Goal: Transaction & Acquisition: Purchase product/service

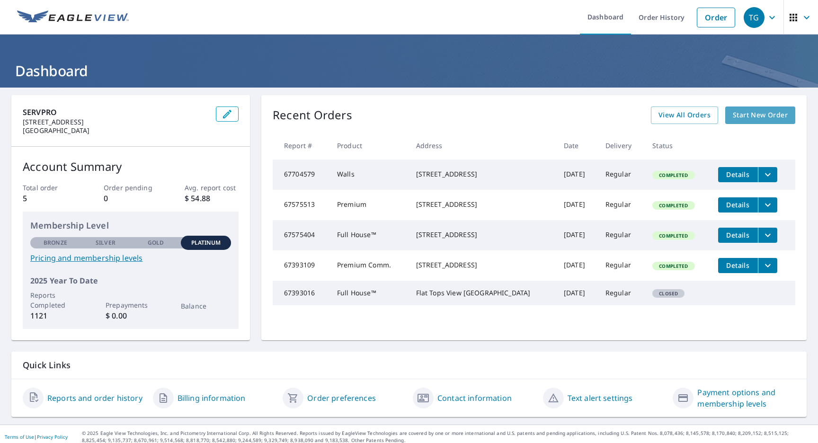
click at [752, 114] on span "Start New Order" at bounding box center [760, 115] width 55 height 12
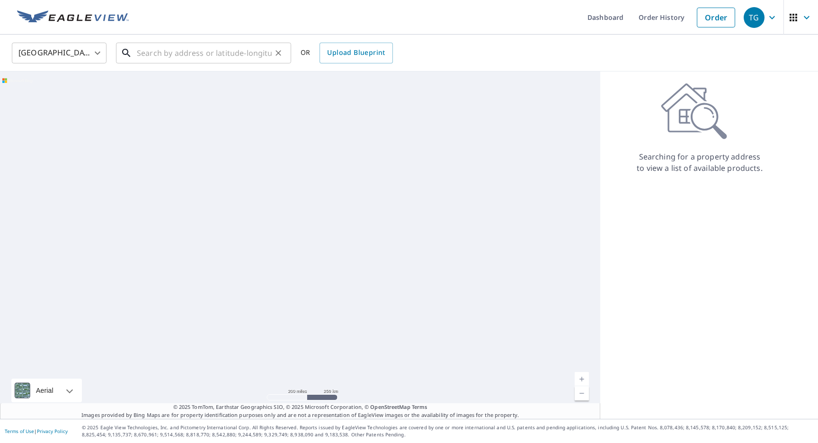
click at [191, 60] on input "text" at bounding box center [204, 53] width 135 height 27
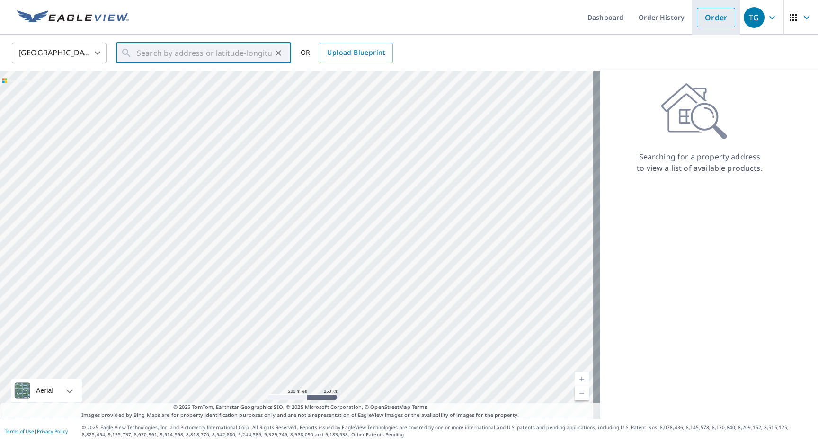
click at [692, 1] on li "Order" at bounding box center [716, 17] width 48 height 35
click at [173, 51] on input "text" at bounding box center [204, 53] width 135 height 27
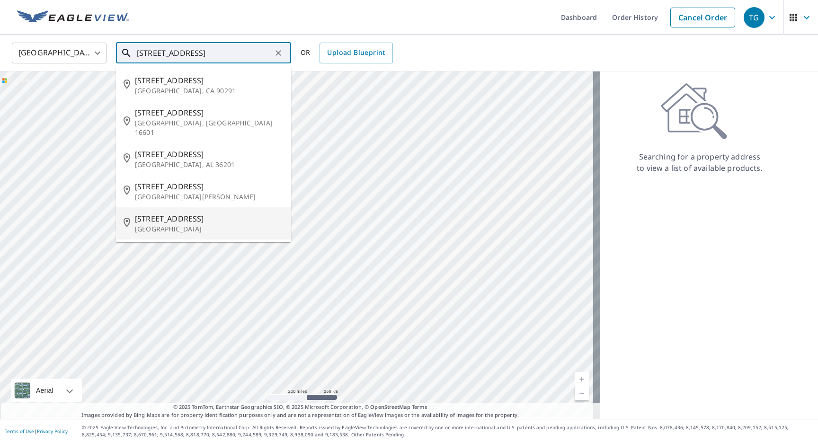
click at [177, 224] on p "[GEOGRAPHIC_DATA]" at bounding box center [209, 228] width 149 height 9
type input "[STREET_ADDRESS]"
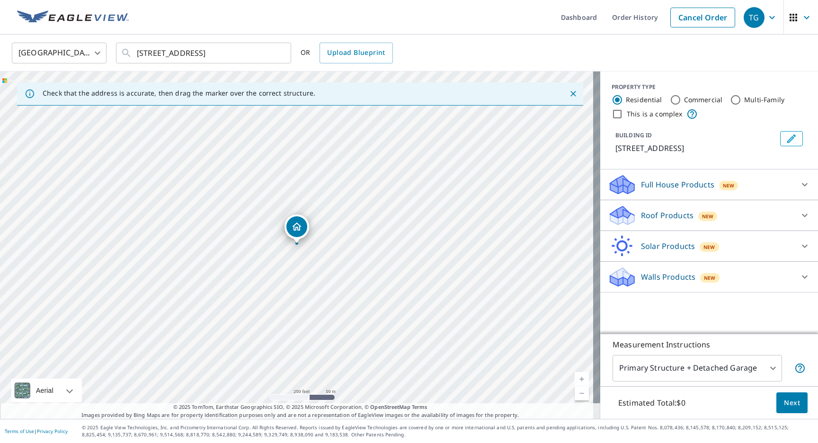
click at [668, 278] on p "Walls Products" at bounding box center [668, 276] width 54 height 11
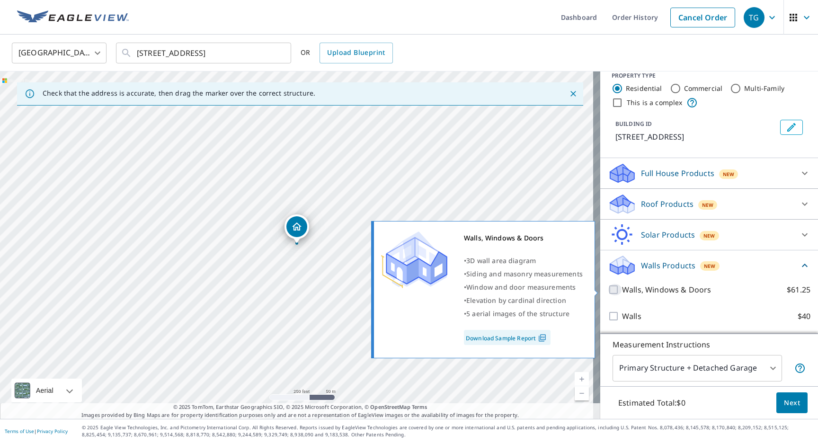
click at [610, 290] on input "Walls, Windows & Doors $61.25" at bounding box center [615, 289] width 14 height 11
checkbox input "true"
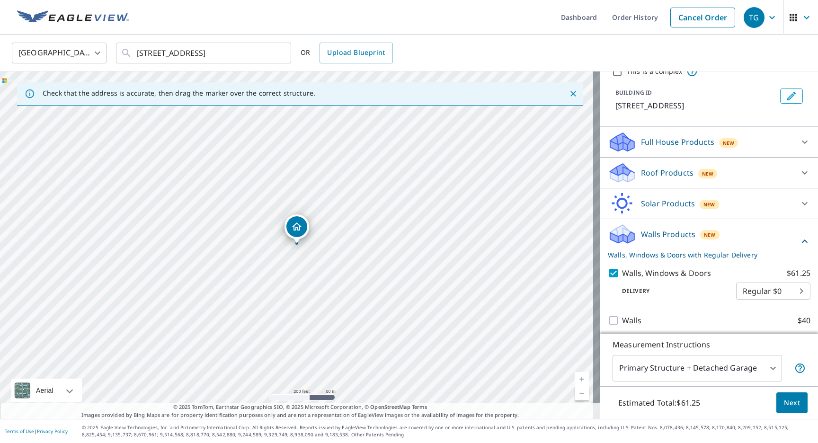
scroll to position [58, 0]
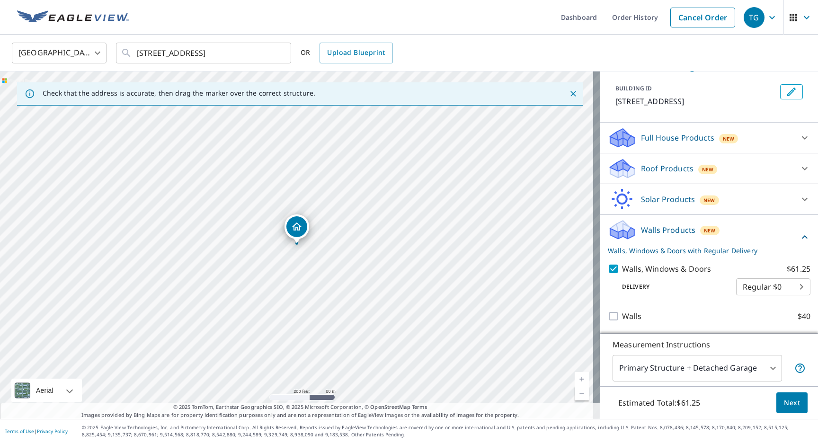
click at [689, 368] on body "TG TG Dashboard Order History Cancel Order TG [GEOGRAPHIC_DATA] [GEOGRAPHIC_DAT…" at bounding box center [409, 221] width 818 height 443
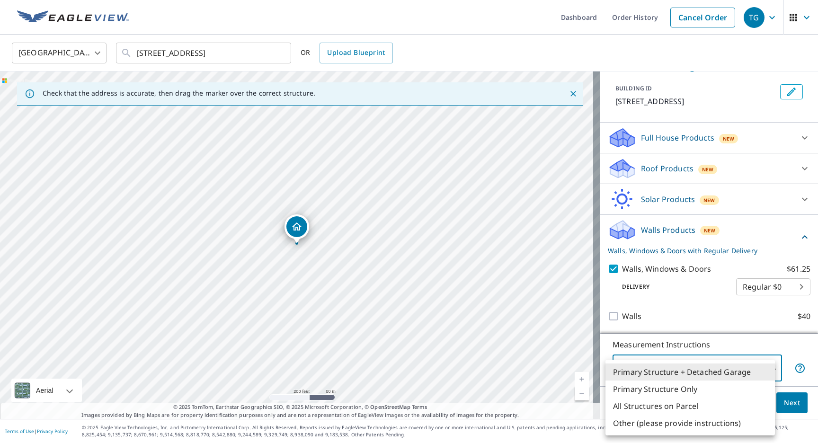
click at [711, 387] on li "Primary Structure Only" at bounding box center [691, 389] width 170 height 17
type input "2"
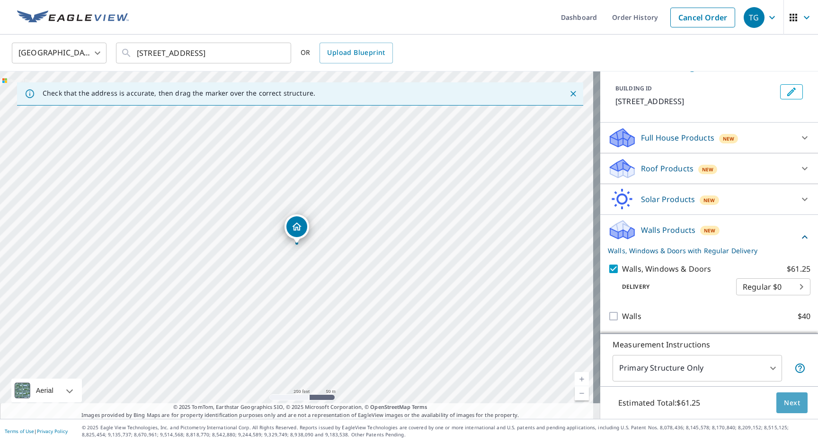
click at [788, 402] on span "Next" at bounding box center [792, 403] width 16 height 12
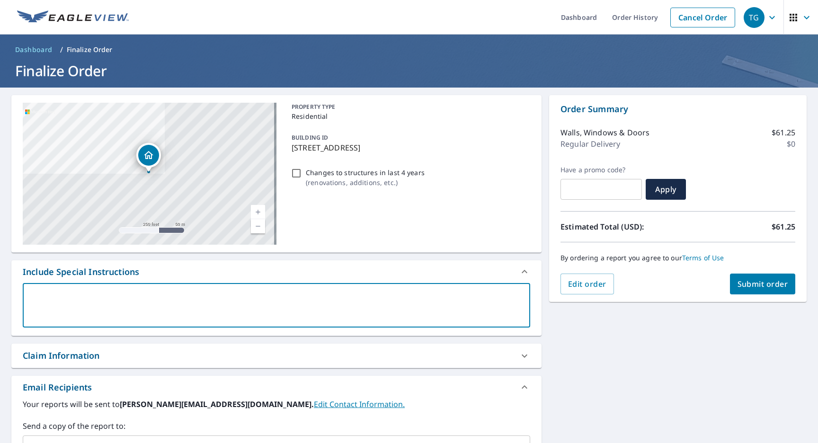
click at [171, 297] on textarea at bounding box center [276, 305] width 494 height 27
type textarea "t"
type textarea "x"
type textarea "tr"
type textarea "x"
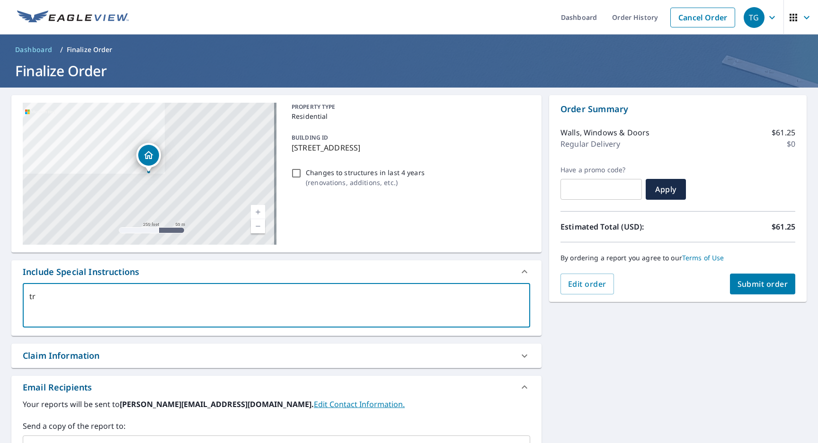
type textarea "tre"
type textarea "x"
type textarea "tree"
type textarea "x"
type textarea "tree"
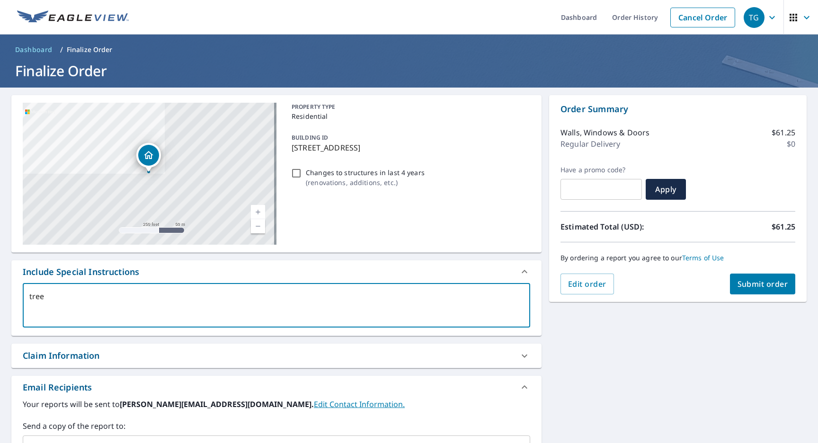
type textarea "x"
type textarea "tree f"
type textarea "x"
type textarea "tree fe"
type textarea "x"
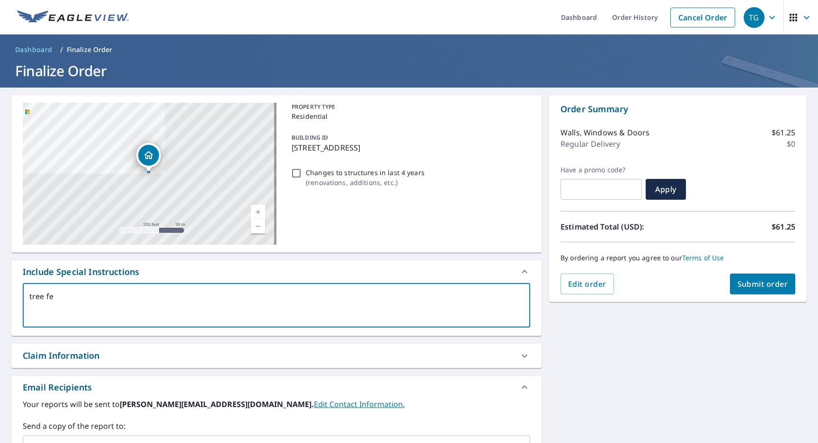
type textarea "tree fel"
type textarea "x"
type textarea "tree fell"
type textarea "x"
type textarea "tree fell"
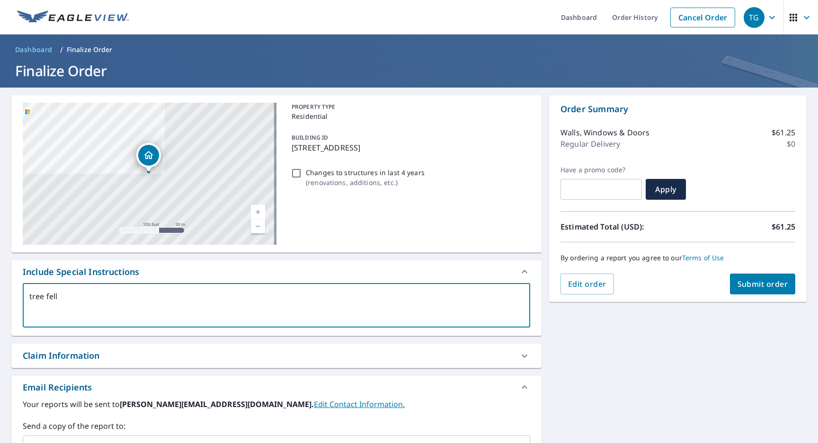
type textarea "x"
type textarea "tree fell a"
type textarea "x"
type textarea "tree fell an"
type textarea "x"
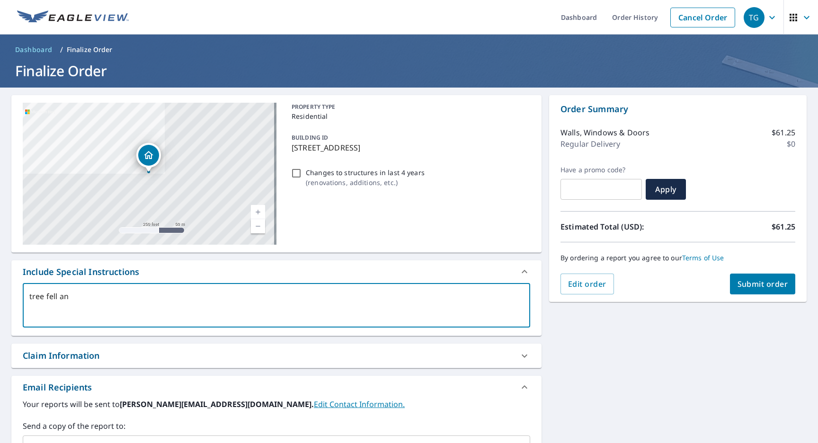
type textarea "tree fell and"
type textarea "x"
type textarea "tree fell and"
type textarea "x"
type textarea "tree fell and d"
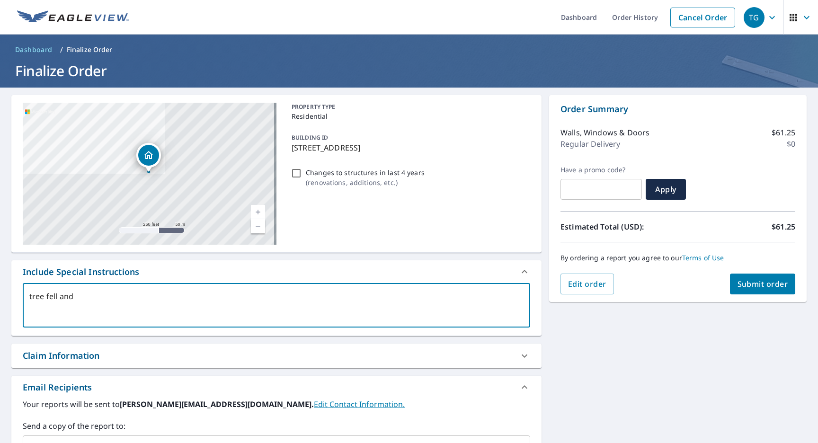
type textarea "x"
type textarea "tree fell and da"
type textarea "x"
type textarea "tree fell and dam"
type textarea "x"
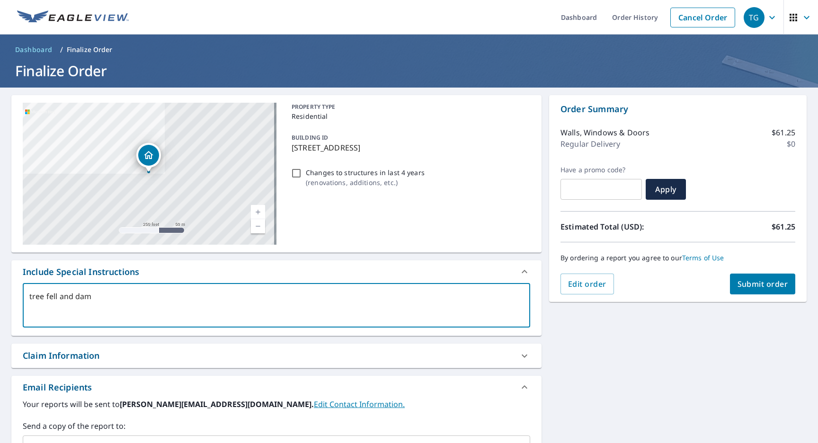
type textarea "tree fell and dama"
type textarea "x"
type textarea "tree fell and damag"
type textarea "x"
type textarea "tree fell and damage"
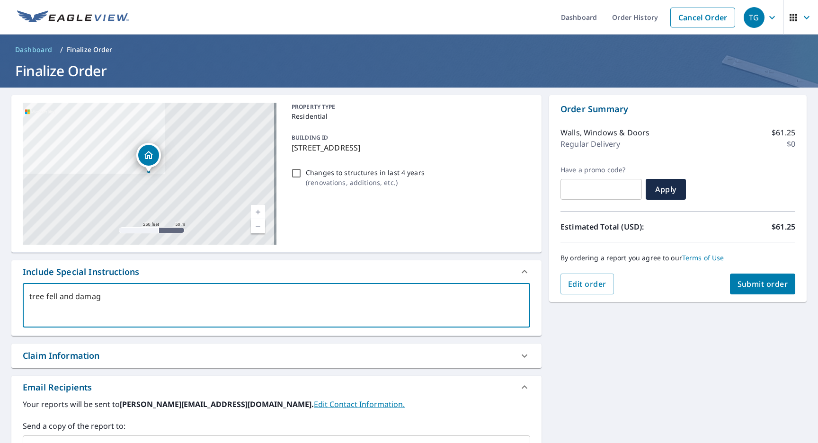
type textarea "x"
type textarea "tree fell and damaged"
type textarea "x"
type textarea "tree fell and damagedt"
type textarea "x"
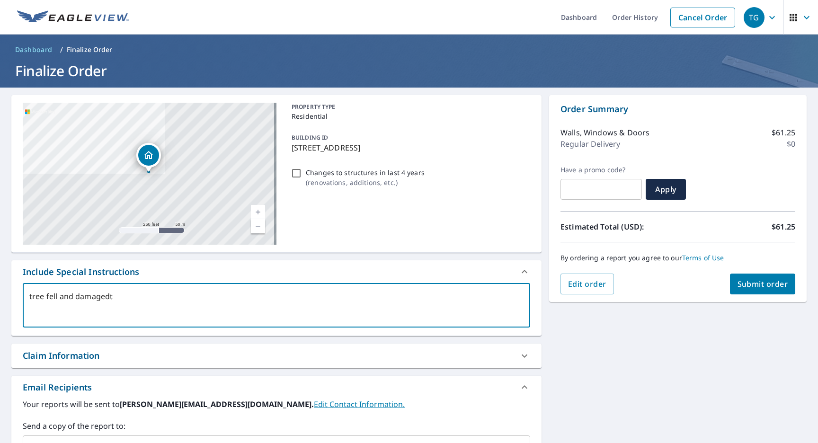
type textarea "tree fell and damaged"
type textarea "x"
type textarea "tree fell and damaged"
type textarea "x"
type textarea "tree fell and damaged"
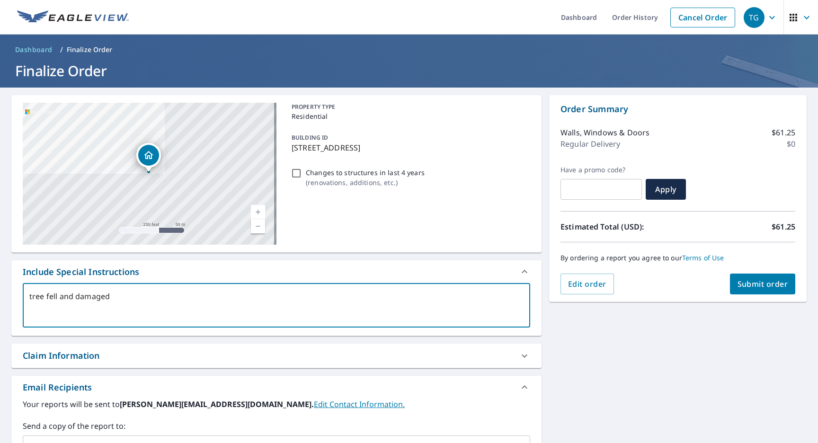
type textarea "x"
type textarea "tree fell and damaged t"
type textarea "x"
type textarea "tree fell and damaged th"
type textarea "x"
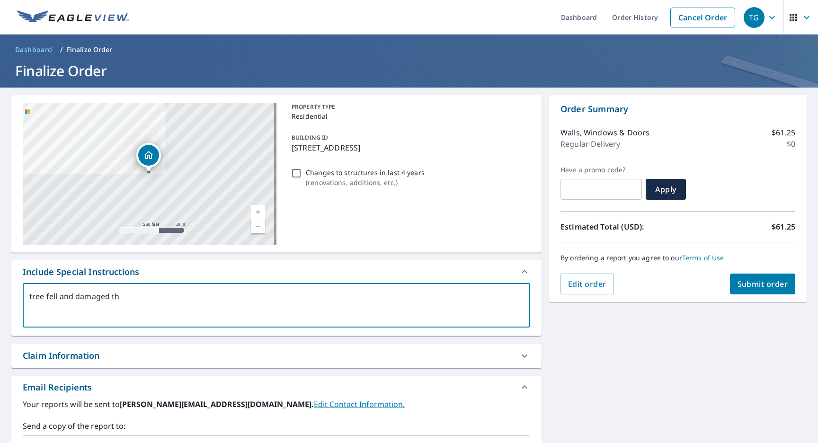
type textarea "tree fell and damaged the"
type textarea "x"
type textarea "tree fell and damaged the"
type textarea "x"
type textarea "tree fell and damaged the b"
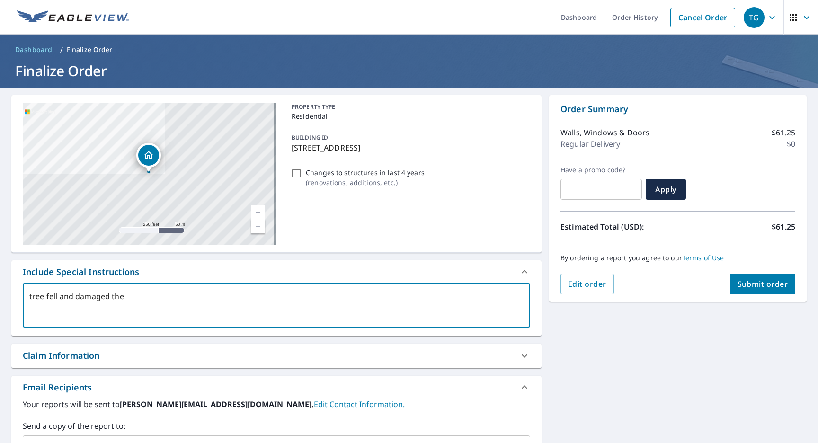
type textarea "x"
type textarea "tree fell and damaged the ba"
type textarea "x"
type textarea "tree fell and damaged the bac"
type textarea "x"
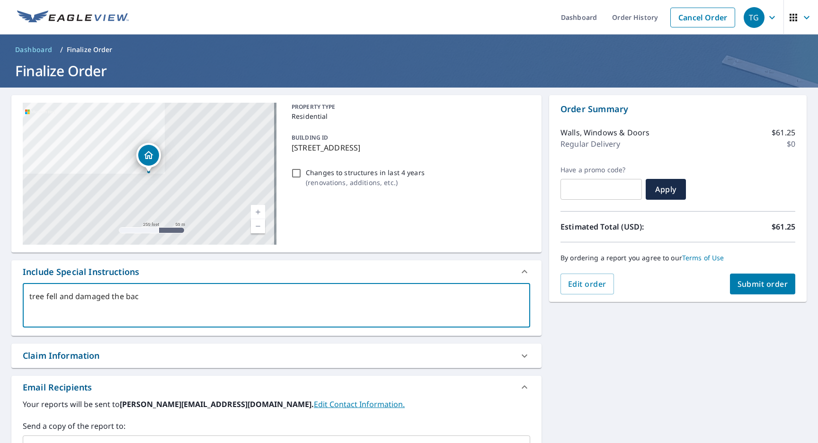
type textarea "tree fell and damaged the back"
type textarea "x"
type textarea "tree fell and damaged the back"
type textarea "x"
type textarea "tree fell and damaged the back o"
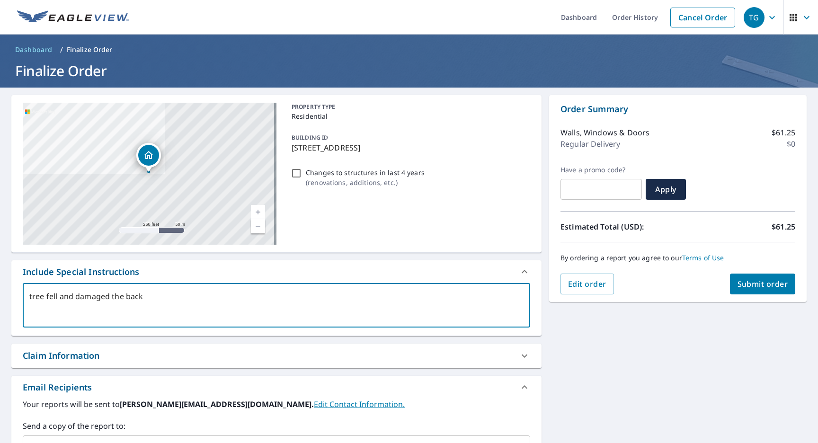
type textarea "x"
type textarea "tree fell and damaged the back of"
type textarea "x"
type textarea "tree fell and damaged the back of"
type textarea "x"
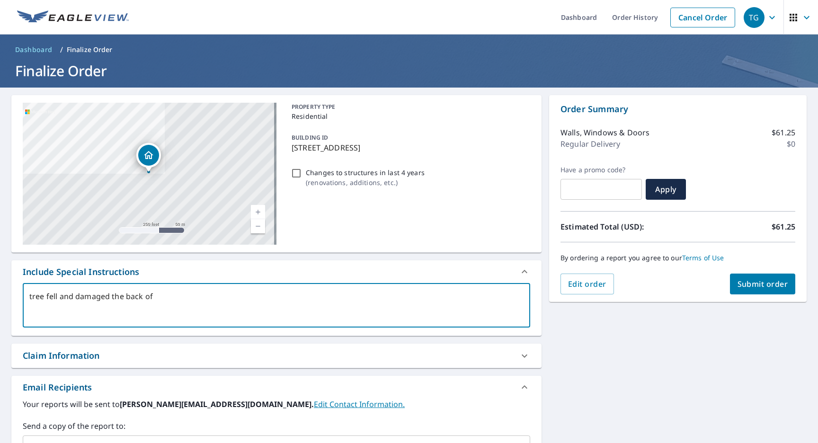
type textarea "tree fell and damaged the back of t"
type textarea "x"
type textarea "tree fell and damaged the back of th"
type textarea "x"
type textarea "tree fell and damaged the back of the"
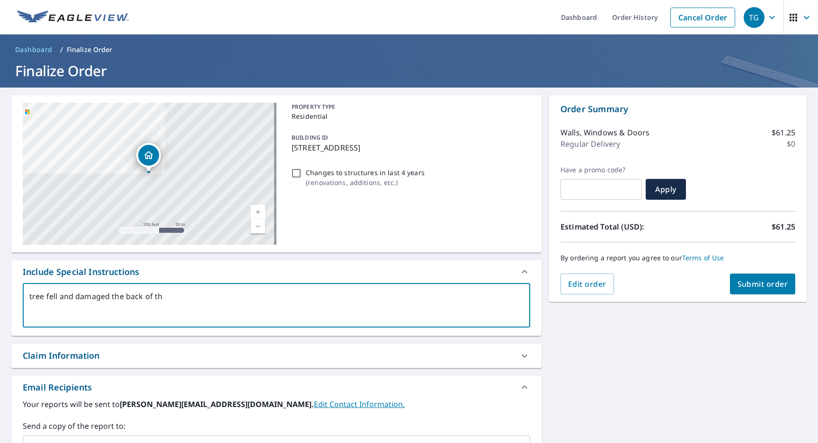
type textarea "x"
type textarea "tree fell and damaged the back of the"
type textarea "x"
type textarea "tree fell and damaged the back of the h"
type textarea "x"
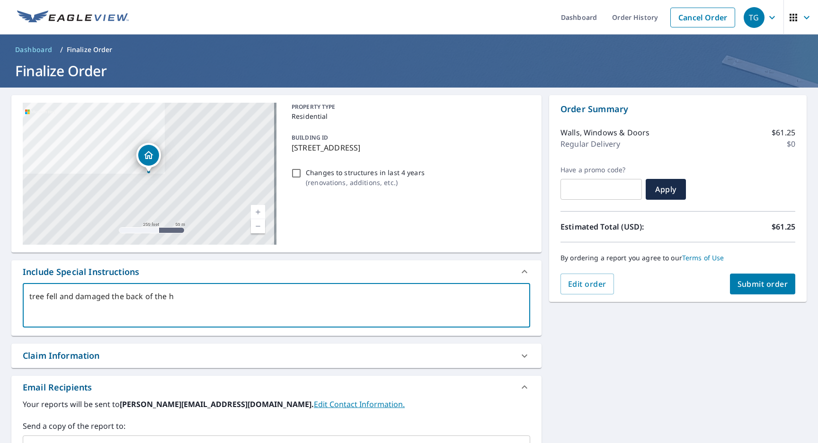
type textarea "tree fell and damaged the back of the ho"
type textarea "x"
type textarea "tree fell and damaged the back of the hom"
type textarea "x"
type textarea "tree fell and damaged the back of the home"
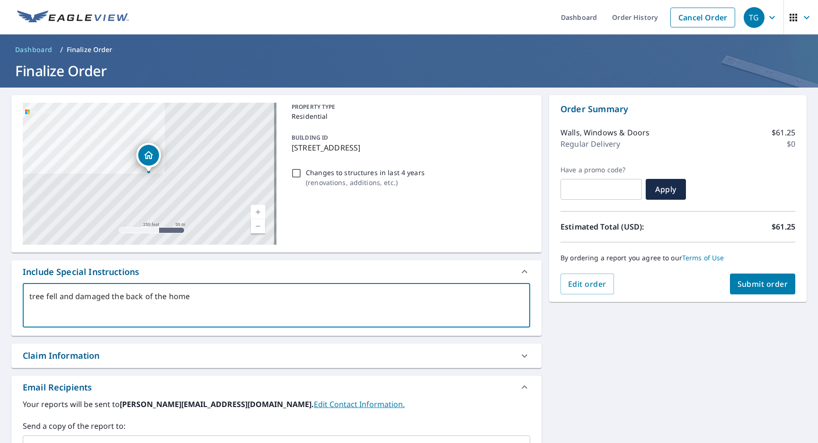
type textarea "x"
type textarea "tree fell and damaged the back of the home."
type textarea "x"
type textarea "tree fell and damaged the back of the home."
type textarea "x"
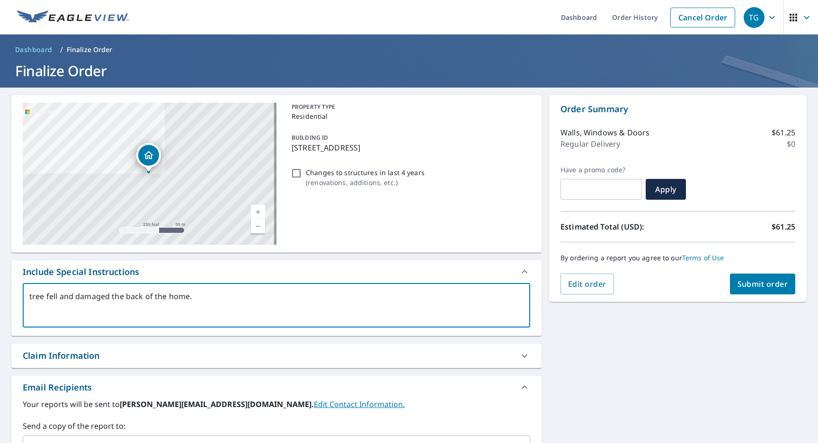
type textarea "tree fell and damaged the back of the home. n"
type textarea "x"
type textarea "tree fell and damaged the back of the home. ne"
type textarea "x"
type textarea "tree fell and damaged the back of the home. nee"
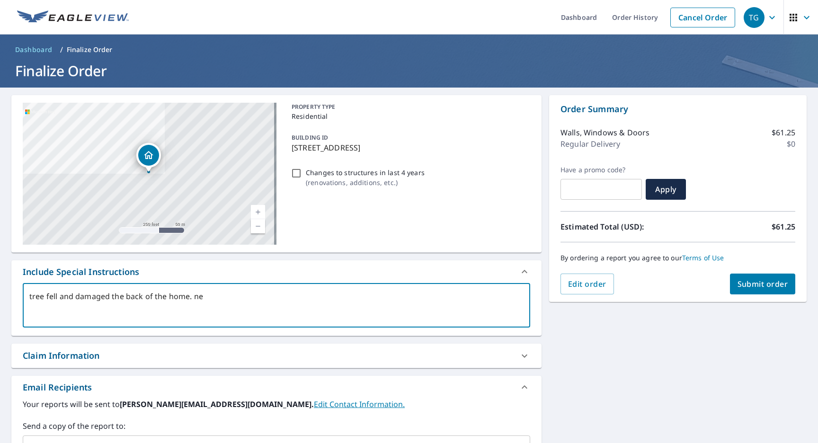
type textarea "x"
type textarea "tree fell and damaged the back of the home. need"
type textarea "x"
type textarea "tree fell and damaged the back of the home. need"
type textarea "x"
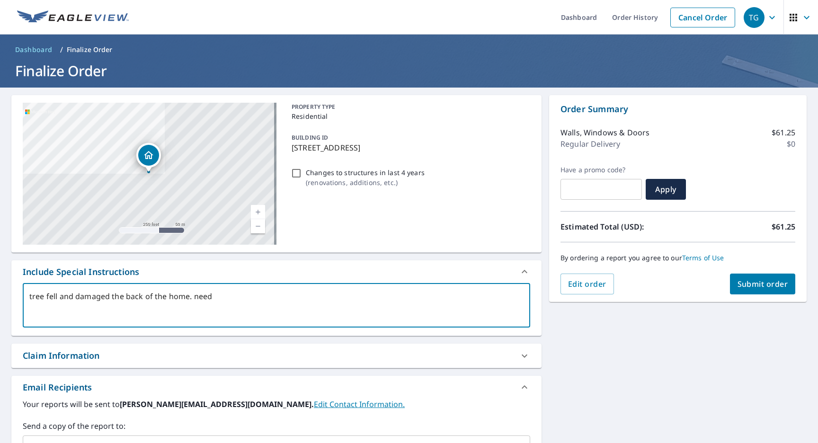
type textarea "tree fell and damaged the back of the home. need d"
type textarea "x"
type textarea "tree fell and damaged the back of the home. need de"
type textarea "x"
type textarea "tree fell and damaged the back of the home. need det"
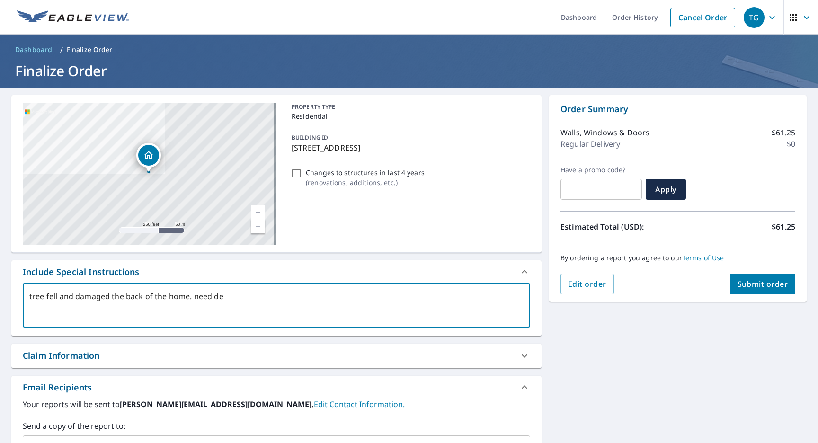
type textarea "x"
type textarea "tree fell and damaged the back of the home. need deta"
type textarea "x"
type textarea "tree fell and damaged the back of the home. need detai"
type textarea "x"
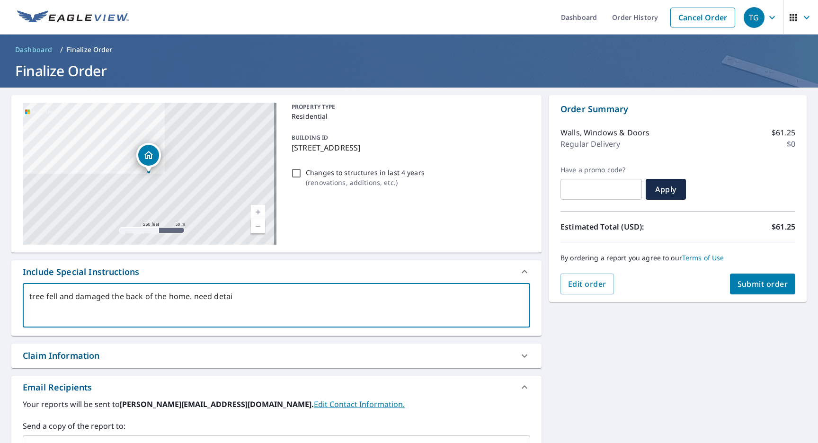
type textarea "tree fell and damaged the back of the home. need detail"
type textarea "x"
type textarea "tree fell and damaged the back of the home. need details"
type textarea "x"
type textarea "tree fell and damaged the back of the home. need details"
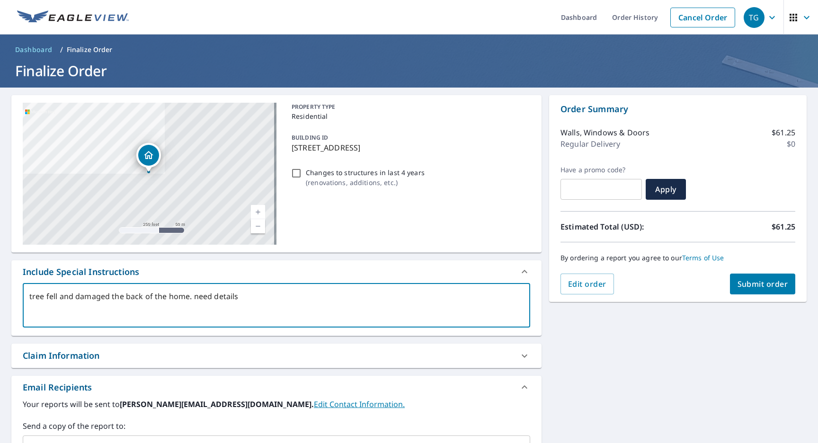
type textarea "x"
type textarea "tree fell and damaged the back of the home. need details o"
type textarea "x"
type textarea "tree fell and damaged the back of the home. need details of"
type textarea "x"
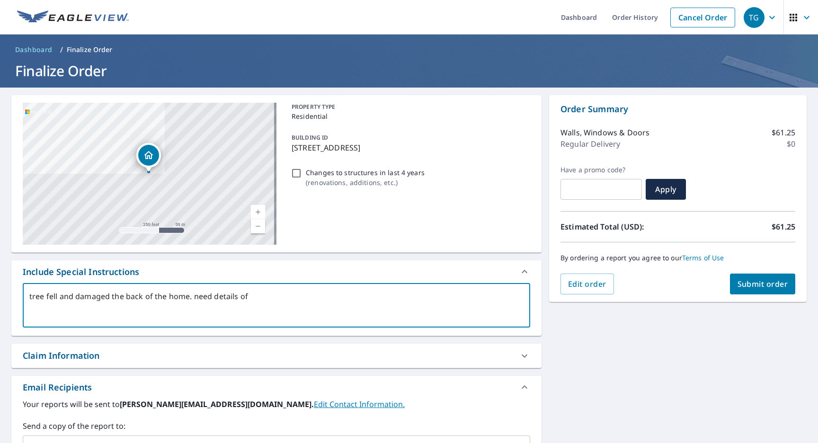
type textarea "tree fell and damaged the back of the home. need details o"
type textarea "x"
type textarea "tree fell and damaged the back of the home. need details on"
type textarea "x"
type textarea "tree fell and damaged the back of the home. need details on"
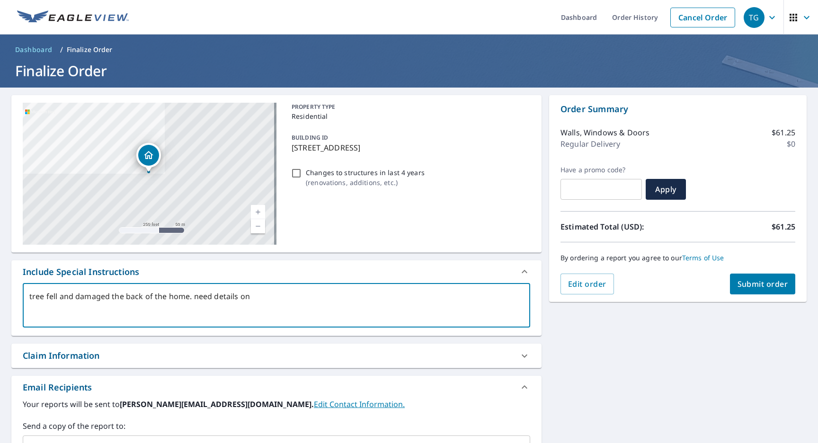
type textarea "x"
type textarea "tree fell and damaged the back of the home. need details on t"
type textarea "x"
type textarea "tree fell and damaged the back of the home. need details on th"
type textarea "x"
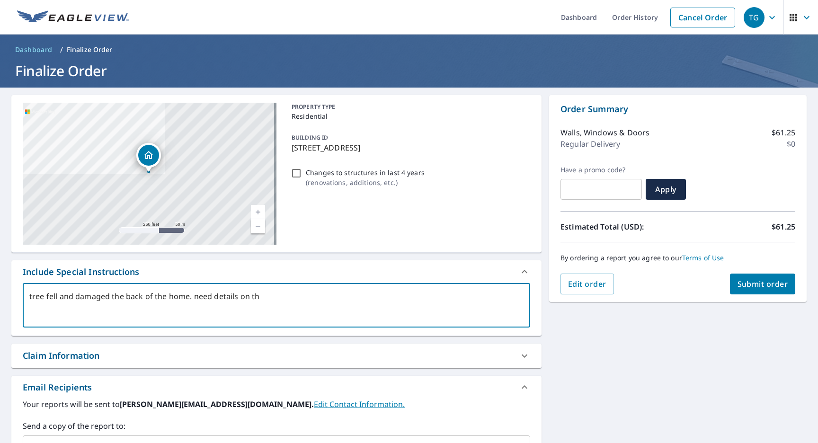
type textarea "tree fell and damaged the back of the home. need details on the"
type textarea "x"
type textarea "tree fell and damaged the back of the home. need details on the"
type textarea "x"
type textarea "tree fell and damaged the back of the home. need details on the r"
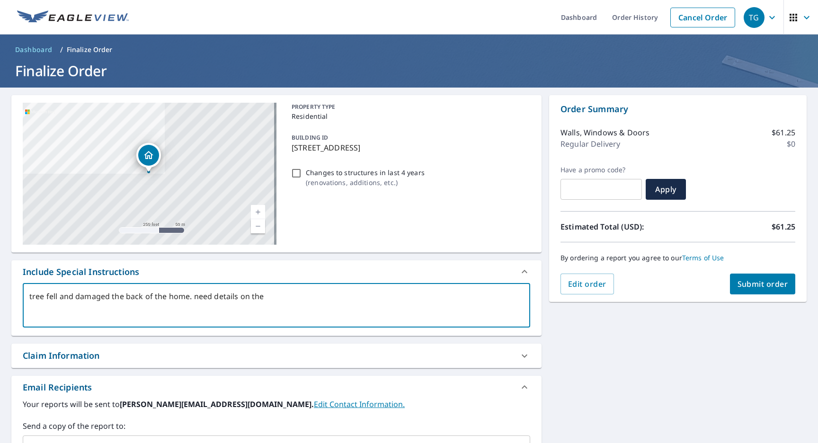
type textarea "x"
type textarea "tree fell and damaged the back of the home. need details on the ro"
type textarea "x"
type textarea "tree fell and damaged the back of the home. need details on the roo"
type textarea "x"
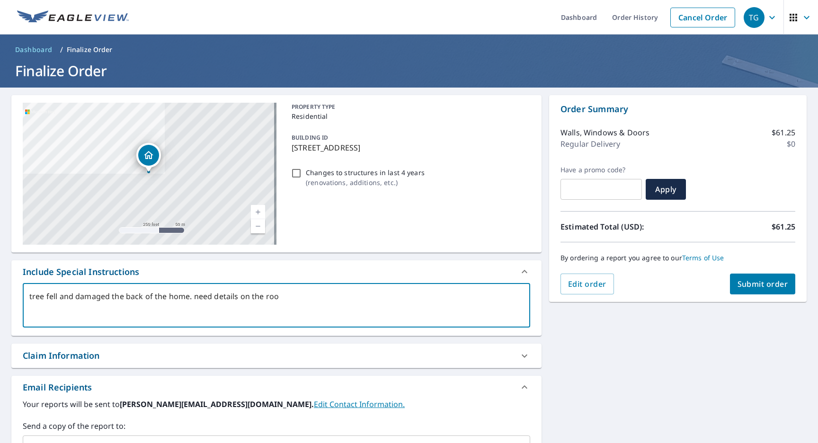
type textarea "tree fell and damaged the back of the home. need details on the [PERSON_NAME]"
type textarea "x"
type textarea "tree fell and damaged the back of the home. need details on the roo"
type textarea "x"
type textarea "tree fell and damaged the back of the home. need details on the roof"
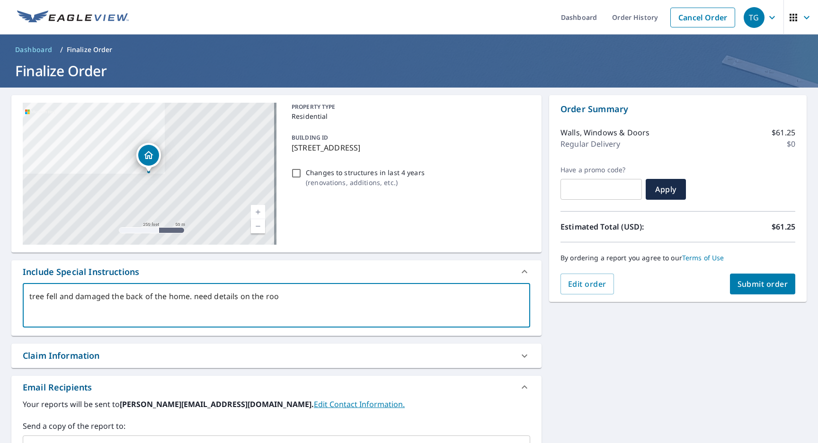
type textarea "x"
type textarea "tree fell and damaged the back of the home. need details on the roof"
type textarea "x"
type textarea "tree fell and damaged the back of the home. need details on the roof a"
type textarea "x"
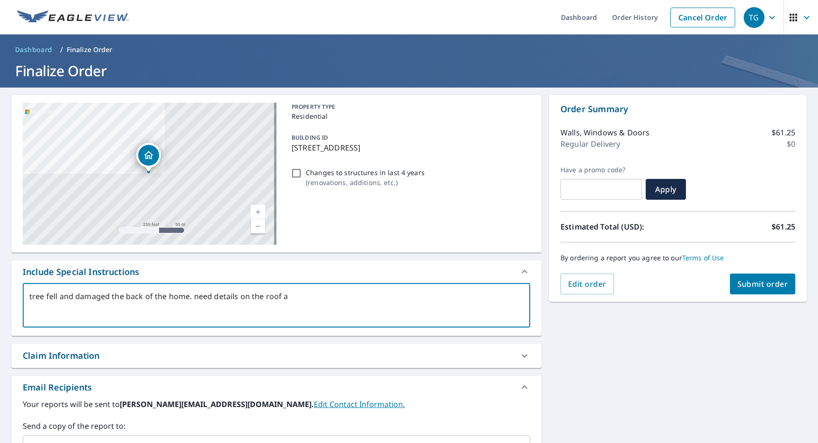
type textarea "tree fell and damaged the back of the home. need details on the roof an"
type textarea "x"
type textarea "tree fell and damaged the back of the home. need details on the roof and"
type textarea "x"
type textarea "tree fell and damaged the back of the home. need details on the roof and"
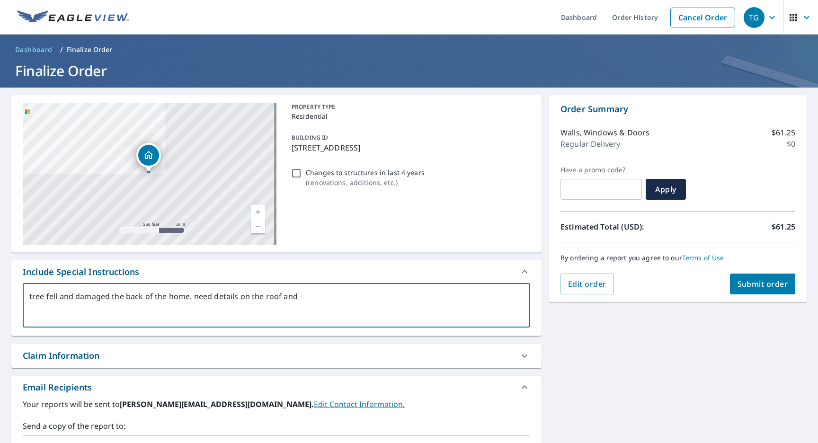
type textarea "x"
type textarea "tree fell and damaged the back of the home. need details on the roof and s"
type textarea "x"
type textarea "tree fell and damaged the back of the home. need details on the roof and si"
type textarea "x"
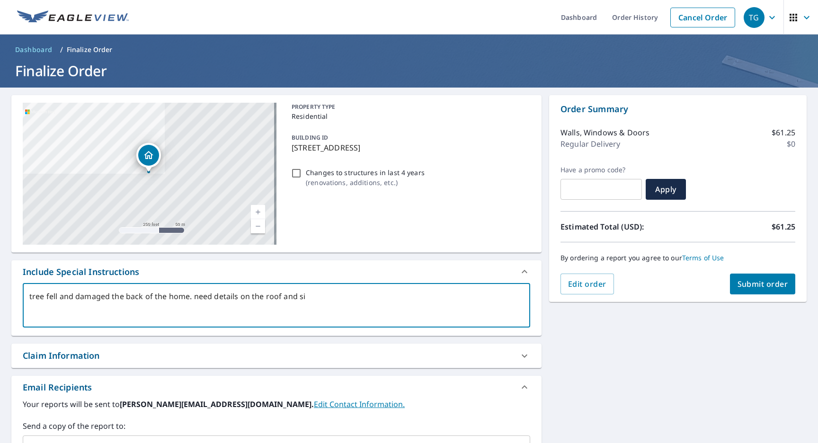
type textarea "tree fell and damaged the back of the home. need details on the roof and sid"
type textarea "x"
type textarea "tree fell and damaged the back of the home. need details on the roof and sidi"
type textarea "x"
type textarea "tree fell and damaged the back of the home. need details on the roof and sidin"
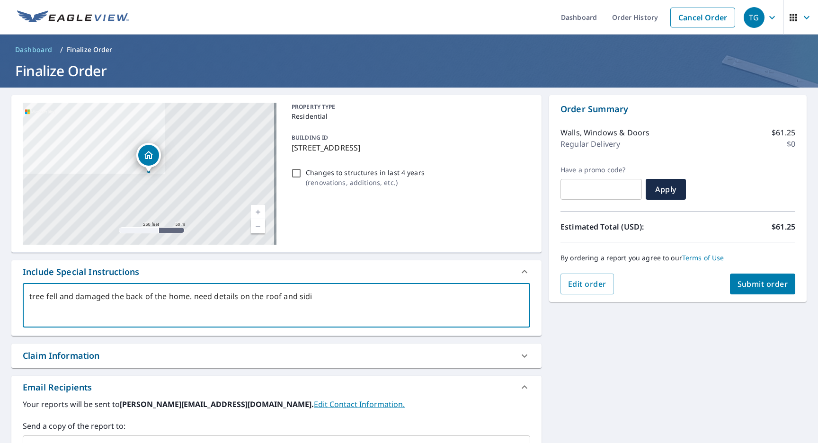
type textarea "x"
type textarea "tree fell and damaged the back of the home. need details on the roof and siding"
type textarea "x"
type textarea "tree fell and damaged the back of the home. need details on the roof and siding"
type textarea "x"
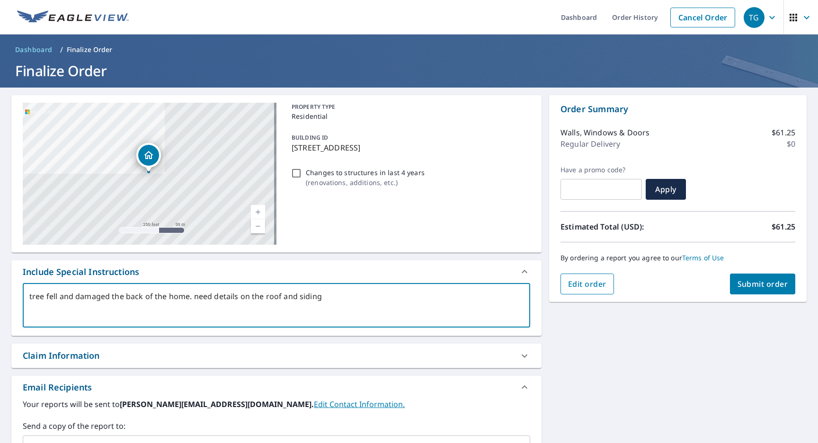
click at [582, 285] on span "Edit order" at bounding box center [587, 284] width 38 height 10
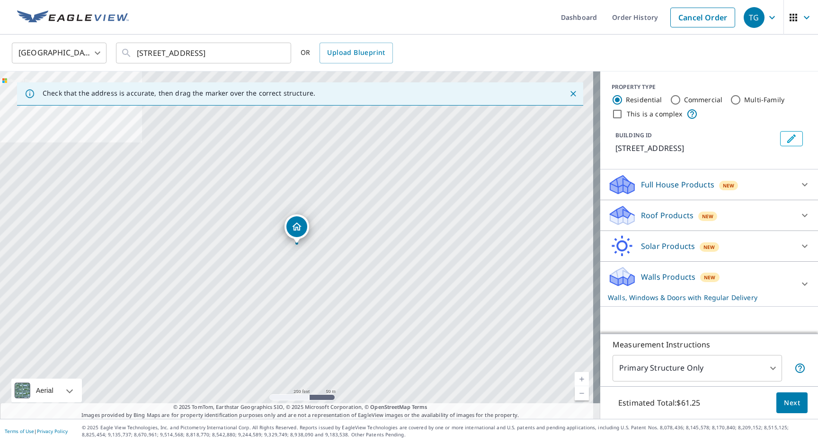
click at [699, 185] on p "Full House Products" at bounding box center [677, 184] width 73 height 11
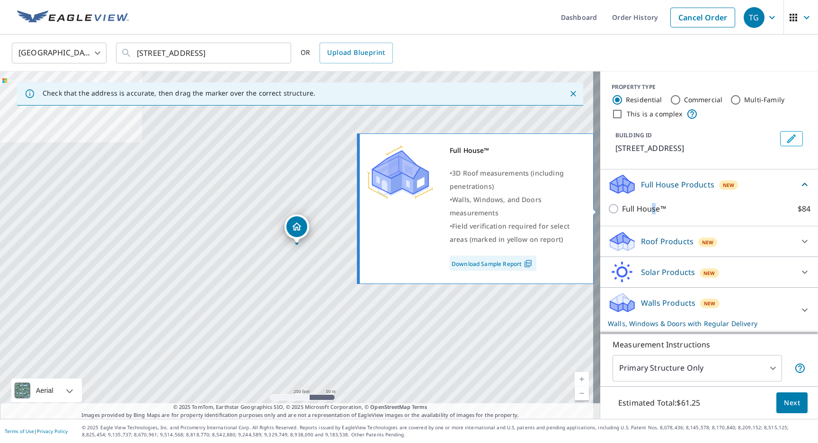
click at [647, 208] on p "Full House™" at bounding box center [644, 208] width 44 height 11
click at [622, 208] on input "Full House™ $84" at bounding box center [615, 208] width 14 height 11
checkbox input "true"
checkbox input "false"
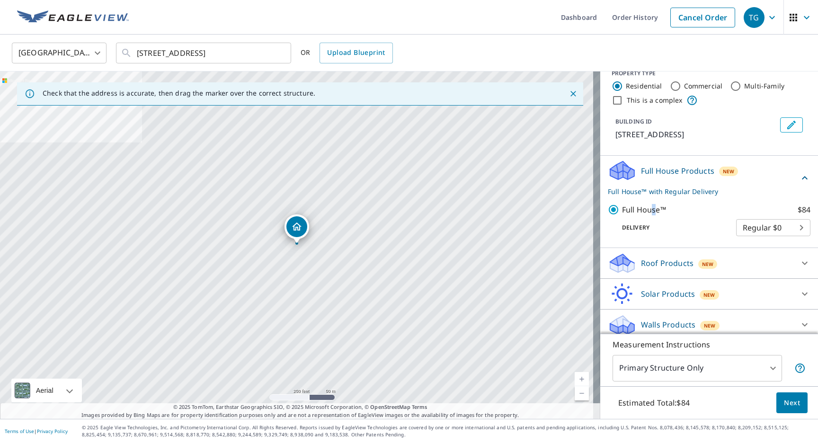
scroll to position [32, 0]
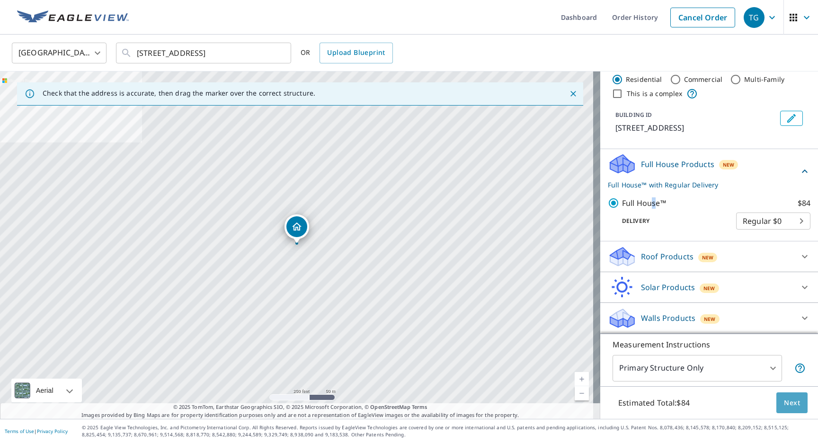
click at [785, 402] on span "Next" at bounding box center [792, 403] width 16 height 12
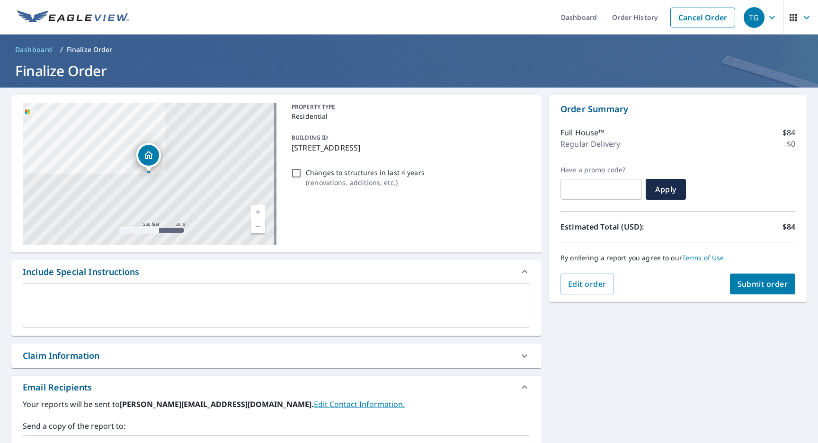
click at [317, 303] on textarea at bounding box center [276, 305] width 494 height 27
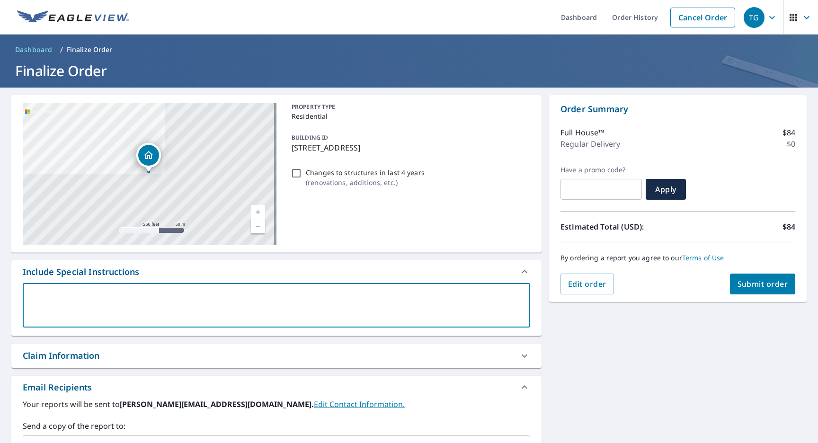
type textarea "t"
type textarea "x"
type textarea "te"
type textarea "x"
type textarea "t"
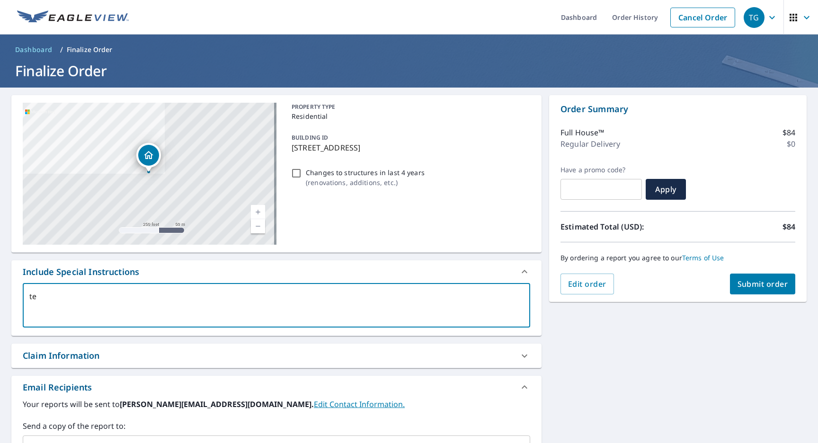
type textarea "x"
type textarea "tr"
type textarea "x"
type textarea "tre"
type textarea "x"
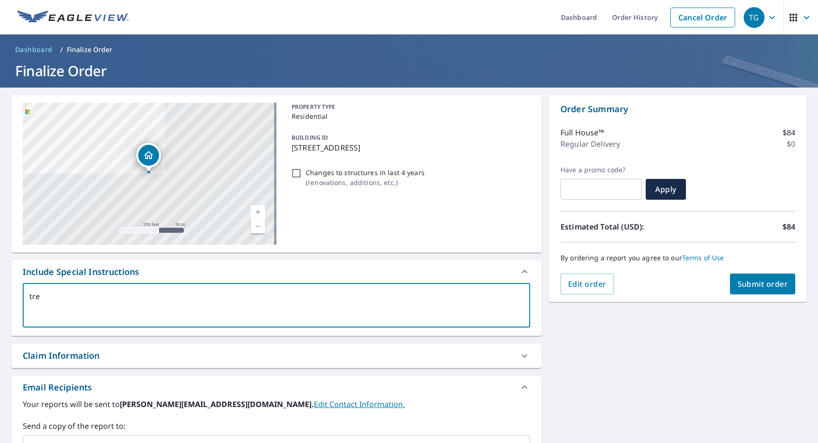
type textarea "tree"
type textarea "x"
type textarea "tree"
type textarea "x"
type textarea "tree f"
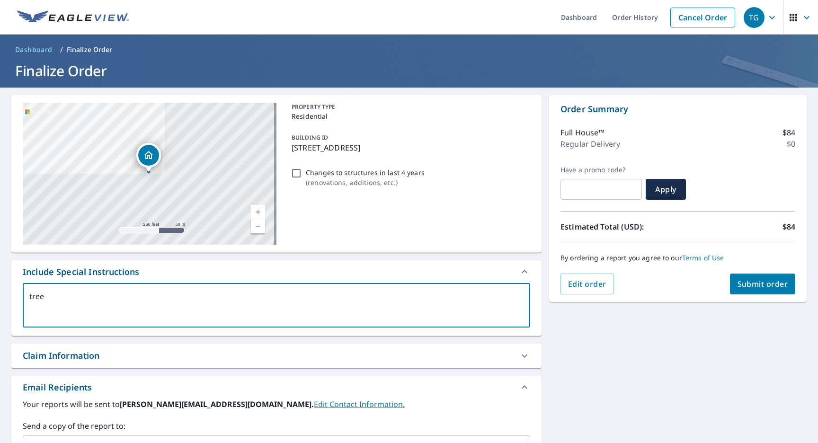
type textarea "x"
type textarea "tree fe"
type textarea "x"
type textarea "tree fel"
type textarea "x"
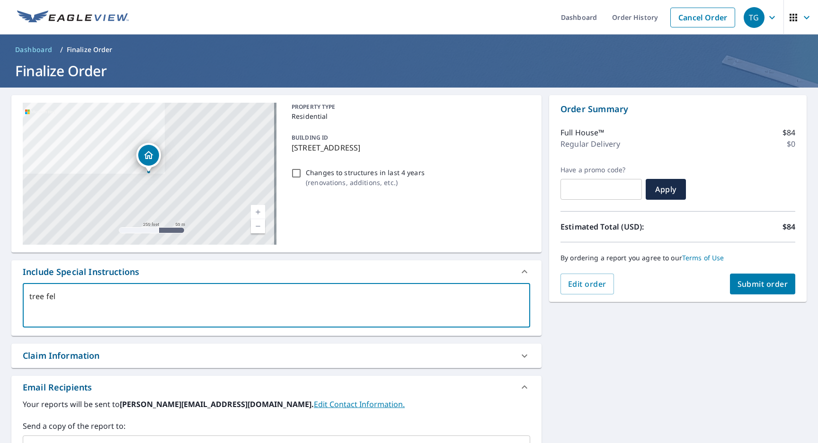
type textarea "tree fell"
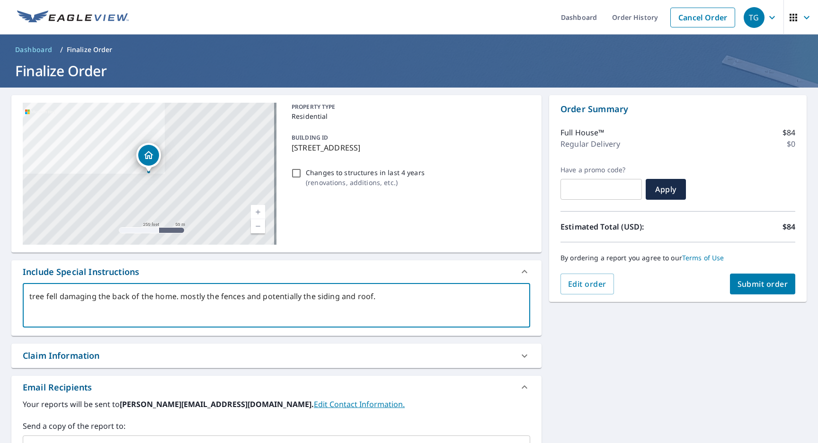
click at [292, 167] on div "Changes to structures in last 4 years ( renovations, additions, etc. )" at bounding box center [409, 178] width 242 height 26
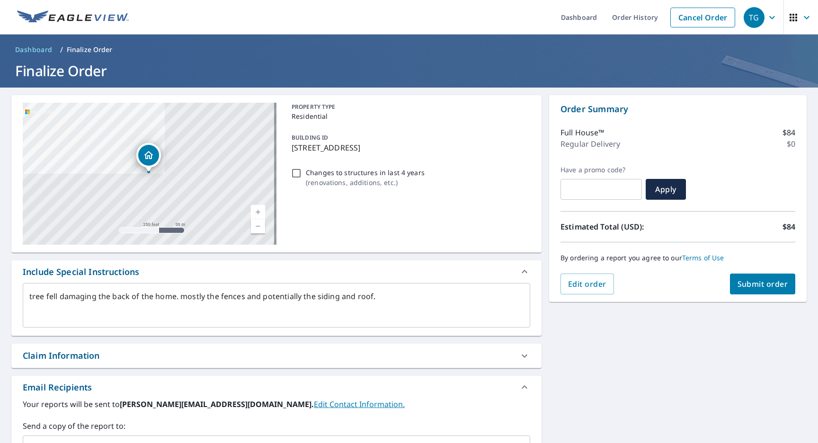
click at [293, 170] on input "Changes to structures in last 4 years ( renovations, additions, etc. )" at bounding box center [296, 173] width 11 height 11
click at [771, 282] on span "Submit order" at bounding box center [763, 284] width 51 height 10
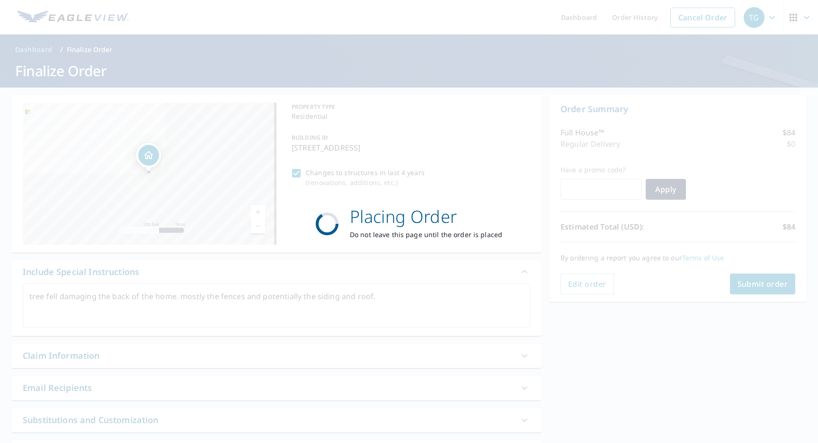
click at [771, 282] on div "Placing Order Do not leave this page until the order is placed" at bounding box center [409, 221] width 818 height 443
